Goal: Task Accomplishment & Management: Complete application form

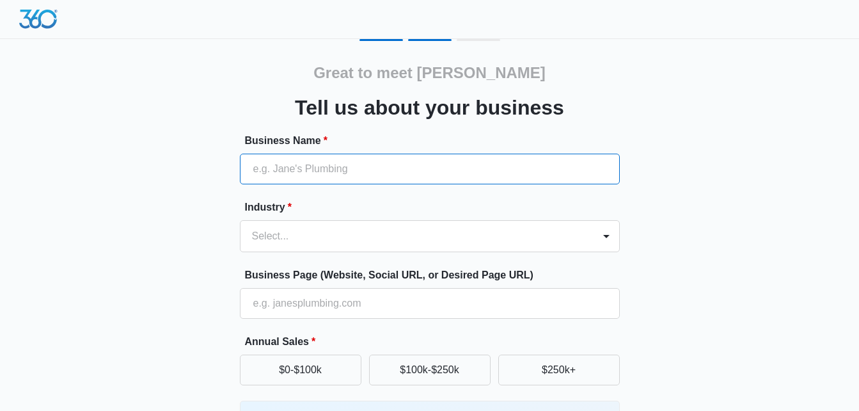
click at [388, 168] on input "Business Name *" at bounding box center [430, 168] width 380 height 31
type input "[PERSON_NAME] Consulting, Inc."
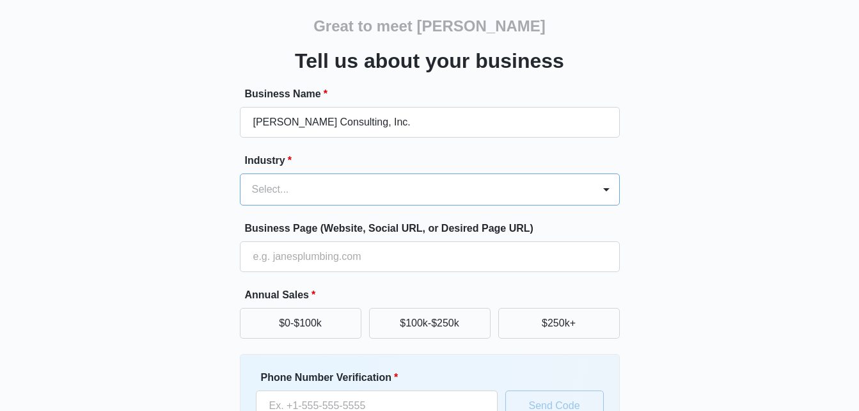
click at [316, 205] on div "Select..." at bounding box center [430, 189] width 380 height 32
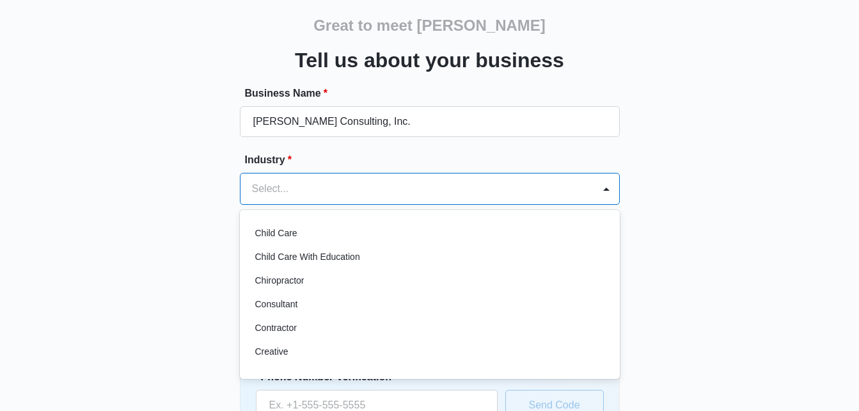
scroll to position [162, 0]
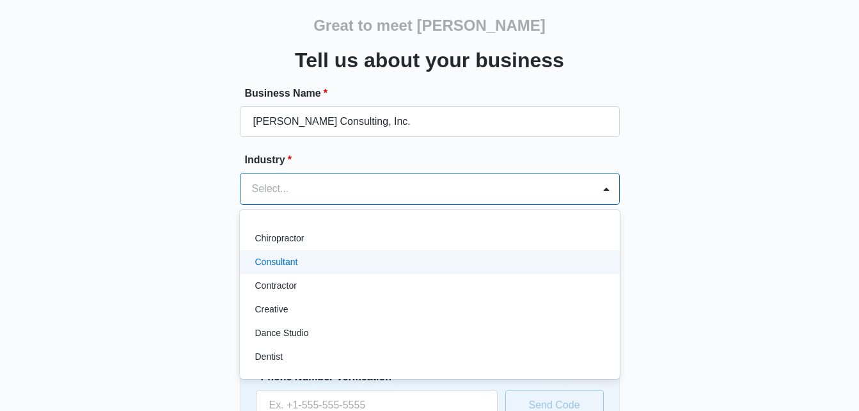
click at [319, 256] on div "Consultant" at bounding box center [428, 261] width 347 height 13
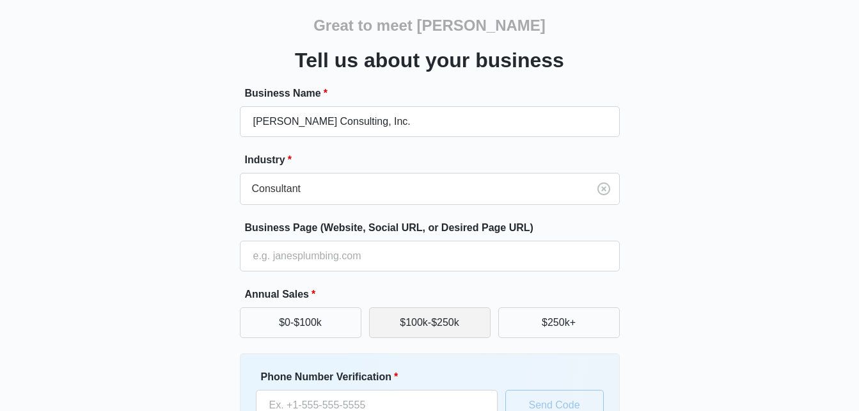
click at [426, 317] on button "$100k-$250k" at bounding box center [429, 322] width 121 height 31
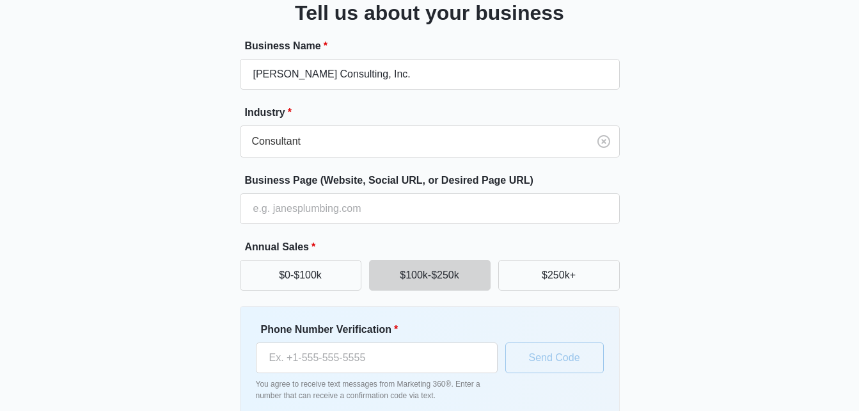
scroll to position [95, 0]
click at [300, 356] on input "Phone Number Verification *" at bounding box center [377, 356] width 242 height 31
type input "(614) 260-3994"
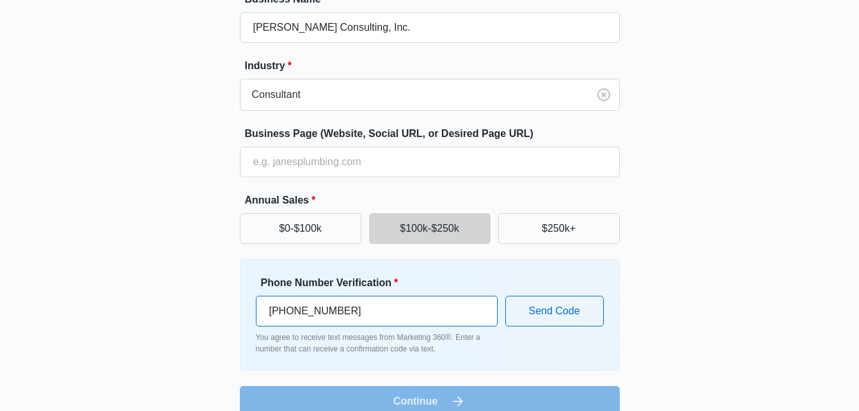
scroll to position [162, 0]
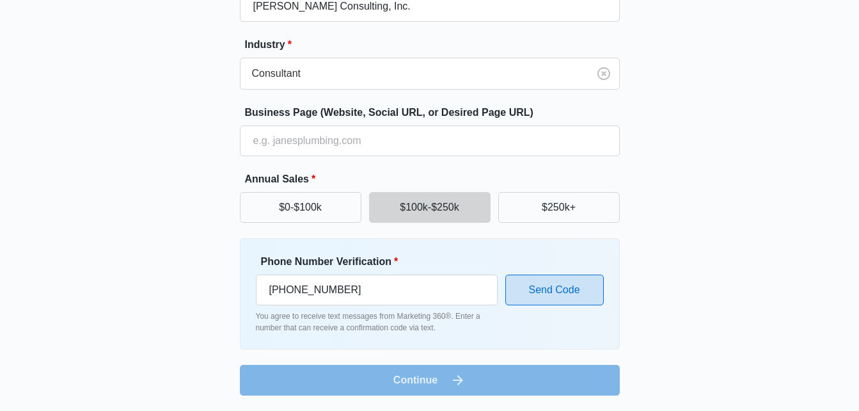
click at [547, 285] on button "Send Code" at bounding box center [554, 289] width 98 height 31
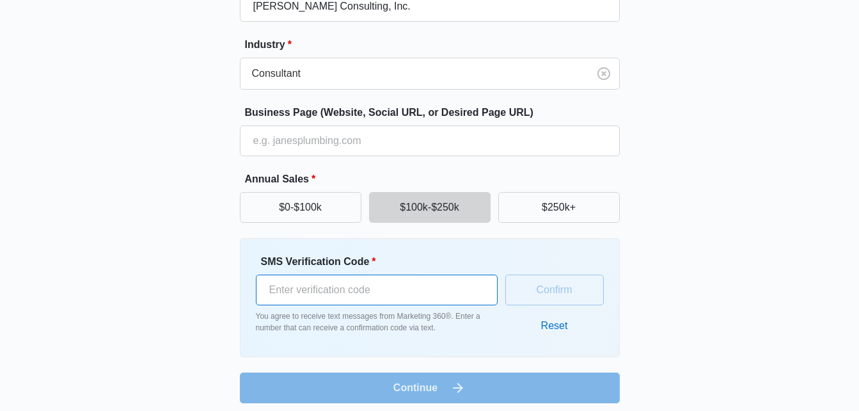
click at [327, 283] on input "SMS Verification Code *" at bounding box center [377, 289] width 242 height 31
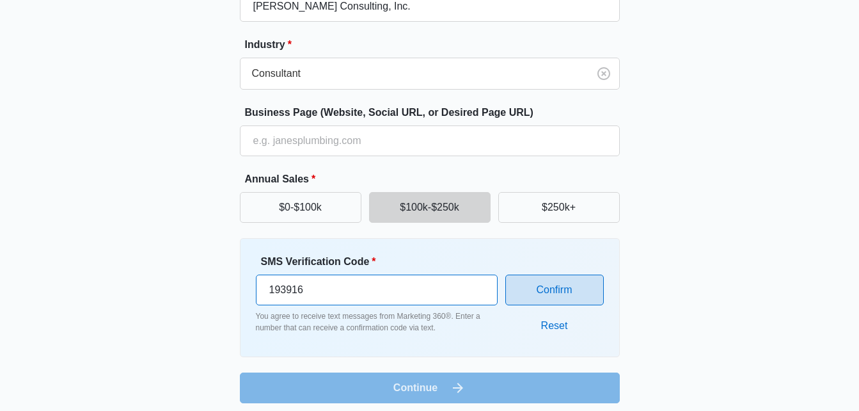
type input "193916"
click at [562, 295] on button "Confirm" at bounding box center [554, 289] width 98 height 31
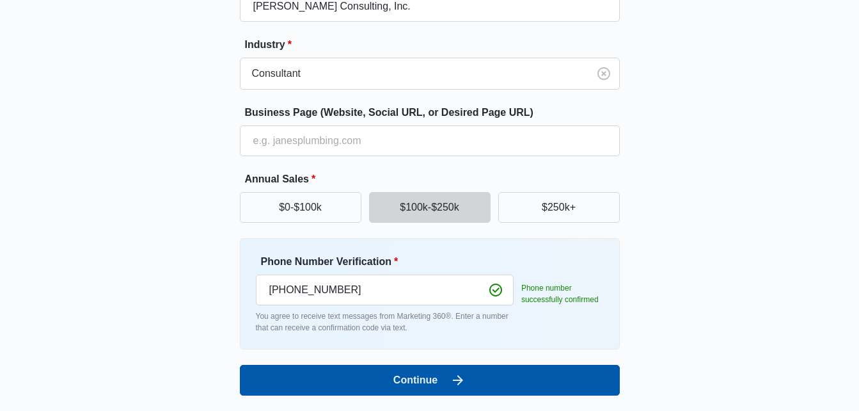
click at [416, 386] on button "Continue" at bounding box center [430, 379] width 380 height 31
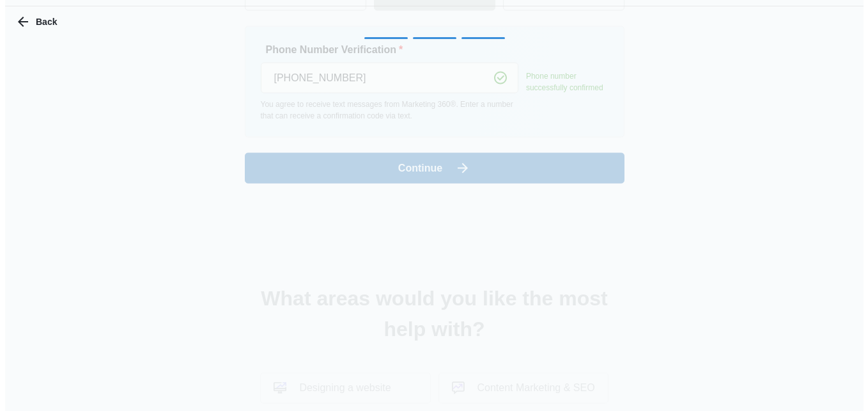
scroll to position [0, 0]
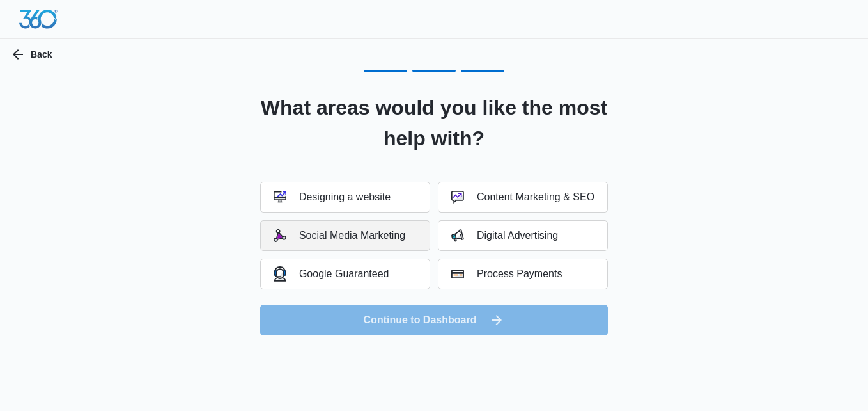
click at [345, 233] on div "Social Media Marketing" at bounding box center [340, 235] width 132 height 13
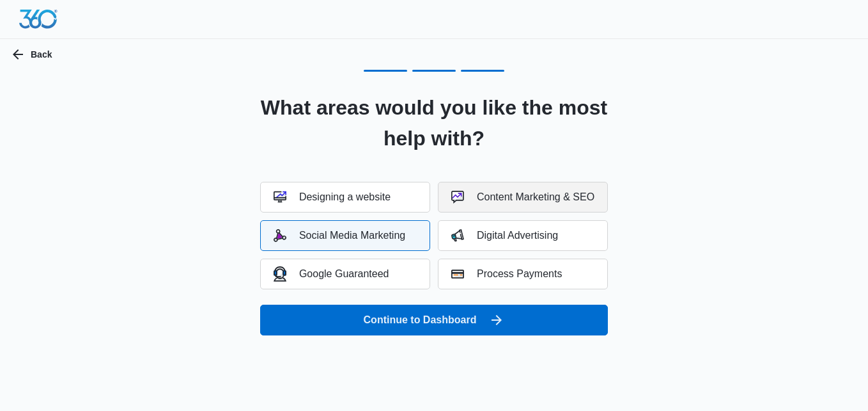
click at [515, 194] on div "Content Marketing & SEO" at bounding box center [522, 197] width 143 height 13
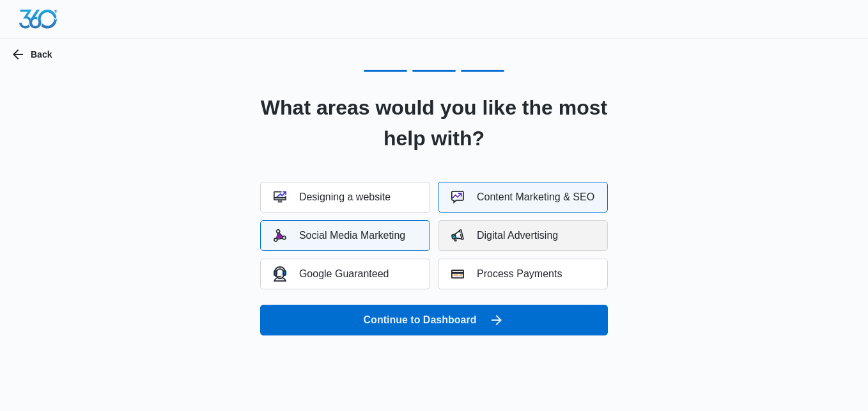
click at [506, 239] on div "Digital Advertising" at bounding box center [504, 235] width 107 height 13
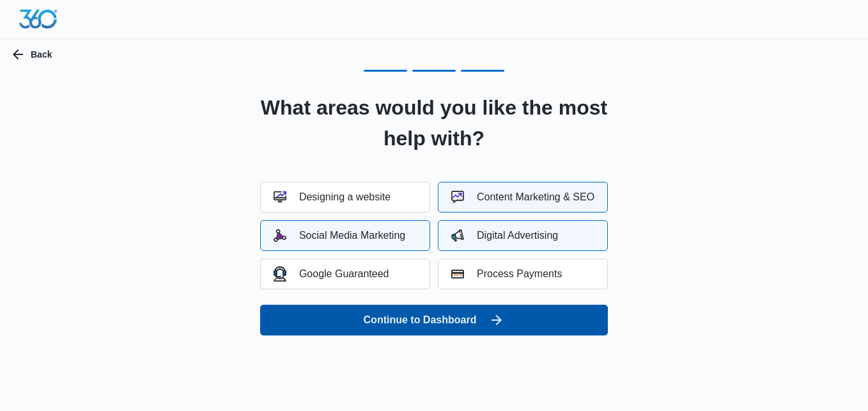
click at [465, 317] on button "Continue to Dashboard" at bounding box center [434, 319] width 348 height 31
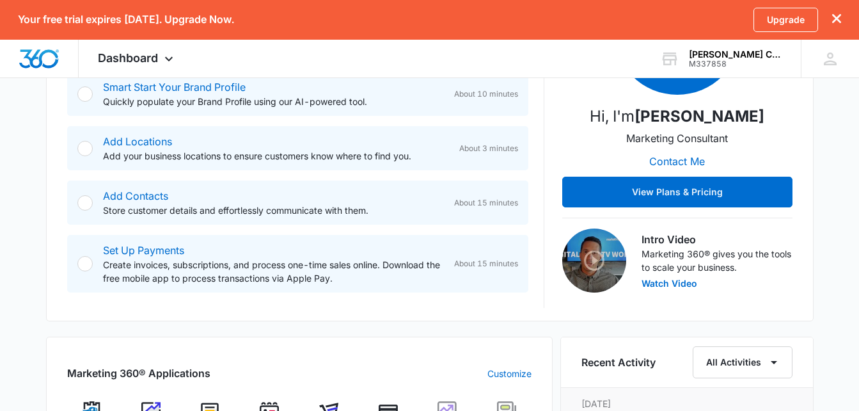
scroll to position [265, 0]
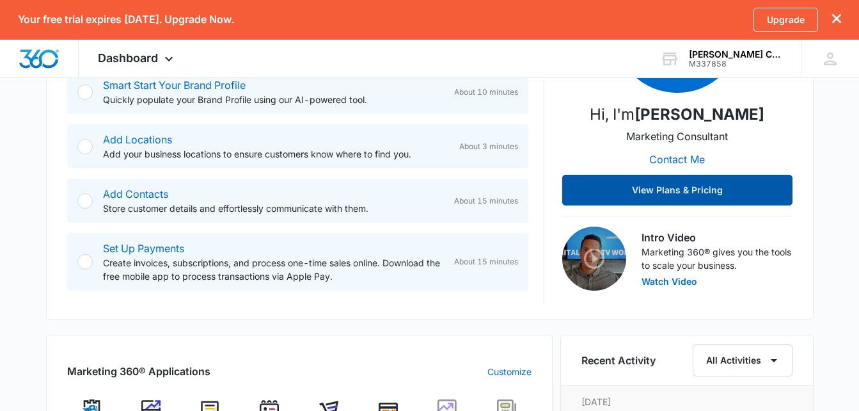
click at [676, 189] on button "View Plans & Pricing" at bounding box center [677, 190] width 230 height 31
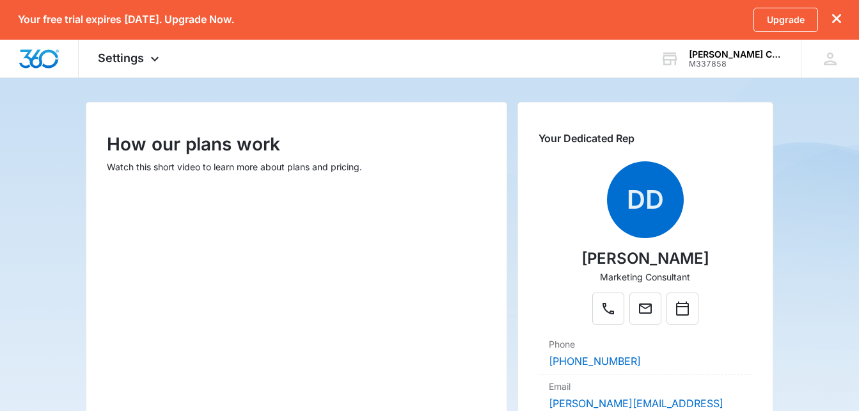
scroll to position [129, 0]
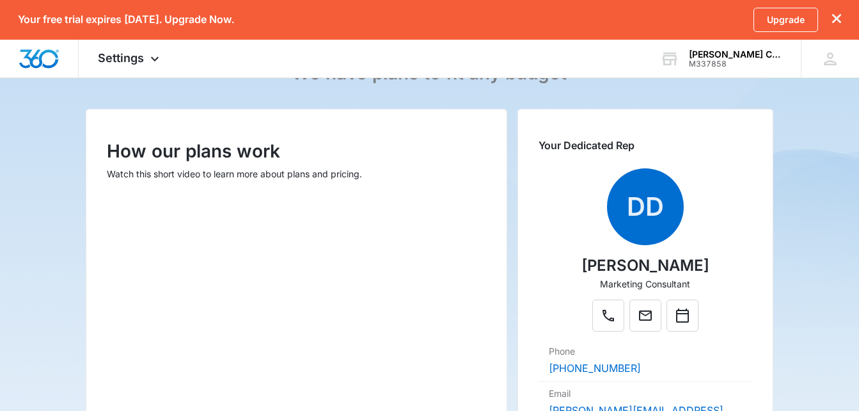
click at [425, 19] on div "Your free trial expires [DATE]. Upgrade Now. Upgrade" at bounding box center [429, 20] width 859 height 40
